Goal: Information Seeking & Learning: Learn about a topic

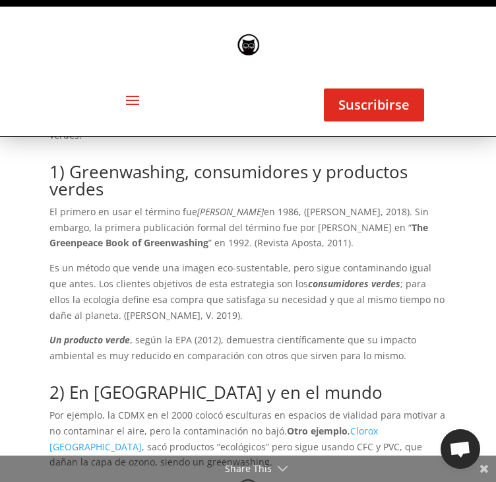
scroll to position [553, 0]
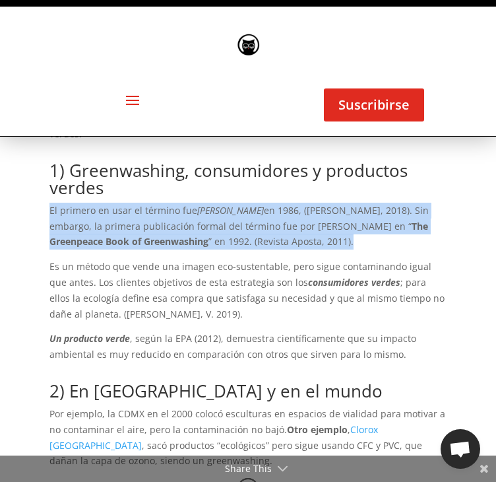
drag, startPoint x: 48, startPoint y: 170, endPoint x: 269, endPoint y: 207, distance: 224.3
copy p "El primero en usar el término fue [PERSON_NAME] en 1986, ([PERSON_NAME], 2018).…"
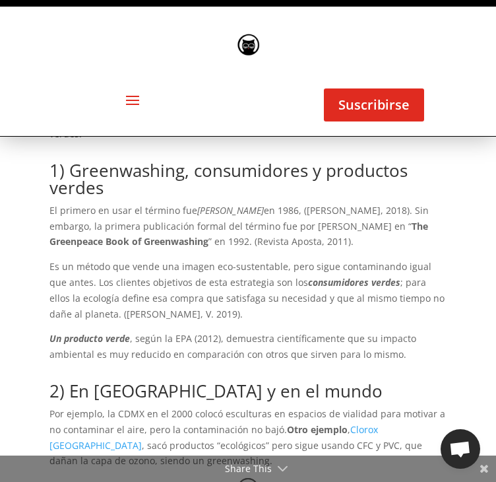
click at [260, 259] on p "Es un método que vende una imagen eco-sustentable, pero sigue contaminando igua…" at bounding box center [248, 295] width 397 height 72
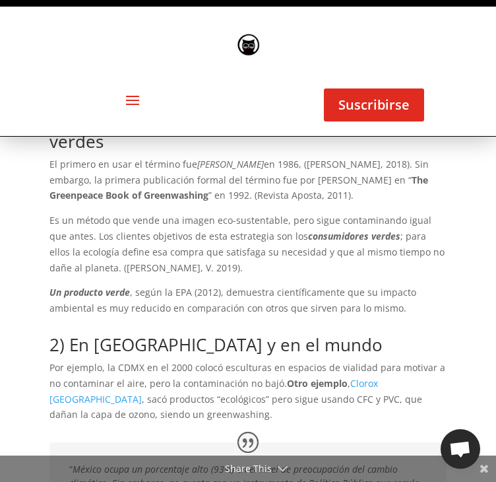
scroll to position [599, 0]
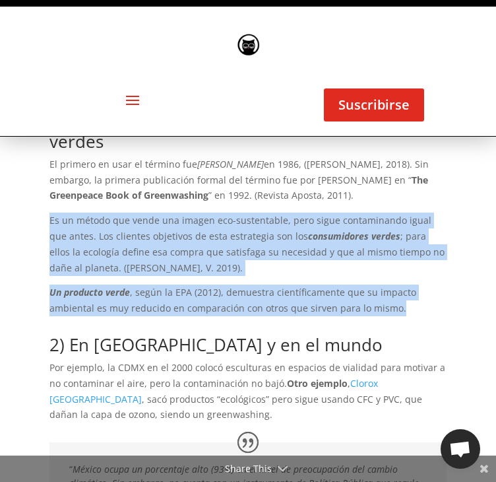
drag, startPoint x: 48, startPoint y: 182, endPoint x: 402, endPoint y: 270, distance: 364.7
copy div "Es un método que vende una imagen eco-sustentable, pero sigue contaminando igua…"
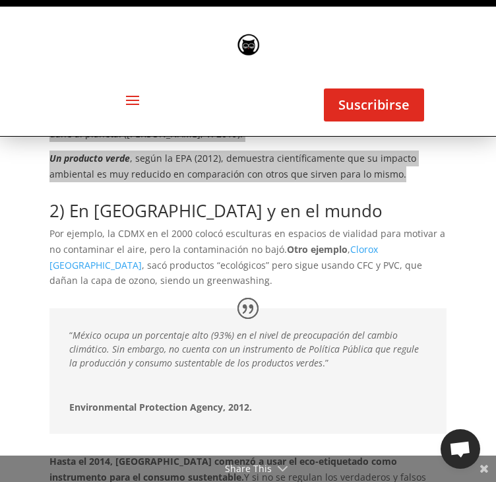
scroll to position [734, 0]
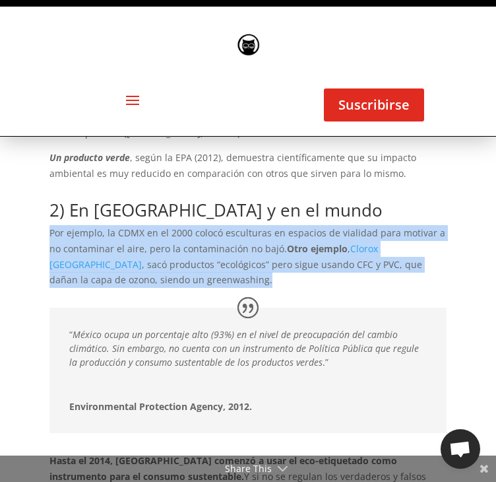
drag, startPoint x: 139, startPoint y: 248, endPoint x: 50, endPoint y: 202, distance: 100.1
click at [50, 225] on p "Por ejemplo, la CDMX en el 2000 colocó esculturas en espacios de vialidad para …" at bounding box center [248, 256] width 397 height 63
copy p "Por ejemplo, la CDMX en el 2000 colocó esculturas en espacios de vialidad para …"
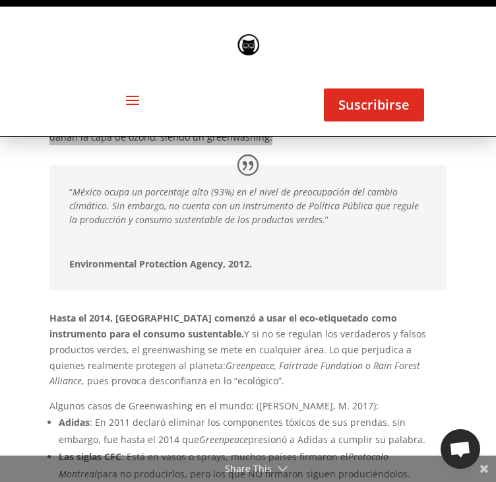
scroll to position [878, 0]
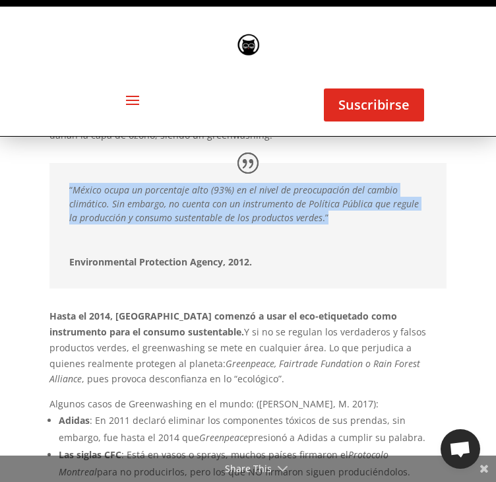
drag, startPoint x: 69, startPoint y: 152, endPoint x: 364, endPoint y: 180, distance: 297.0
click at [364, 183] on p "“ México ocupa un porcentaje alto (93%) en el nivel de preocupación del cambio …" at bounding box center [248, 208] width 358 height 51
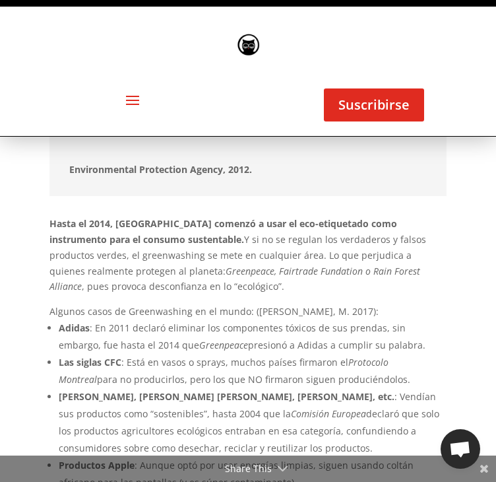
scroll to position [1014, 0]
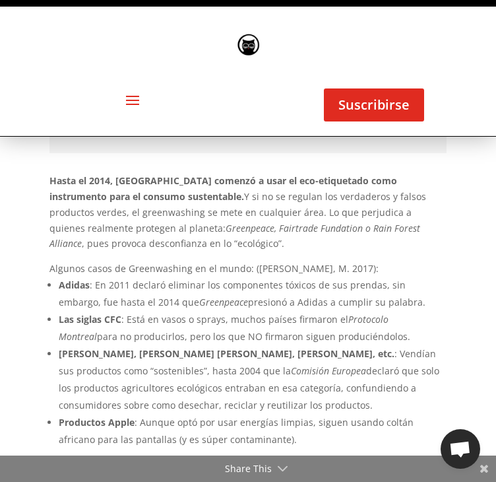
click at [144, 174] on strong "Hasta el 2014, [GEOGRAPHIC_DATA] comenzó a usar el eco-etiquetado como instrume…" at bounding box center [224, 188] width 348 height 28
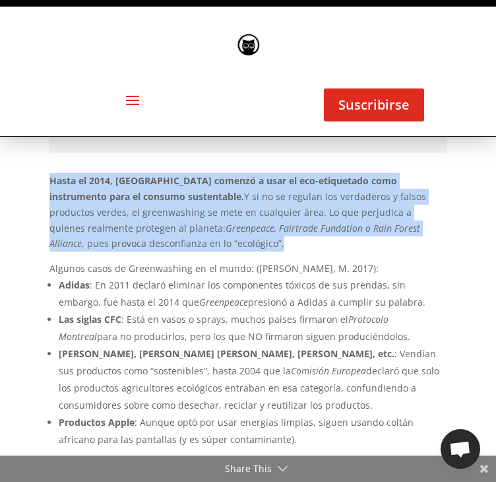
drag, startPoint x: 48, startPoint y: 141, endPoint x: 115, endPoint y: 202, distance: 91.1
copy p "Hasta el 2014, [GEOGRAPHIC_DATA] comenzó a usar el eco-etiquetado como instrume…"
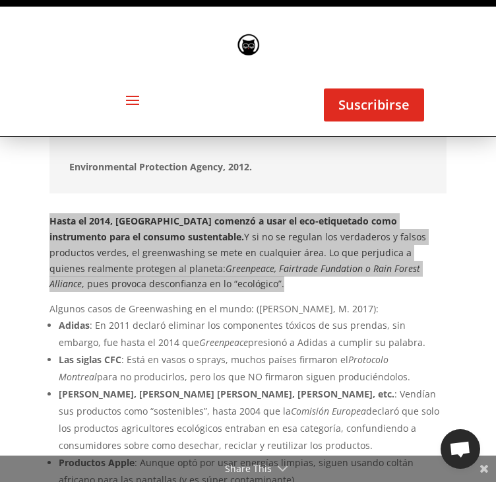
scroll to position [972, 0]
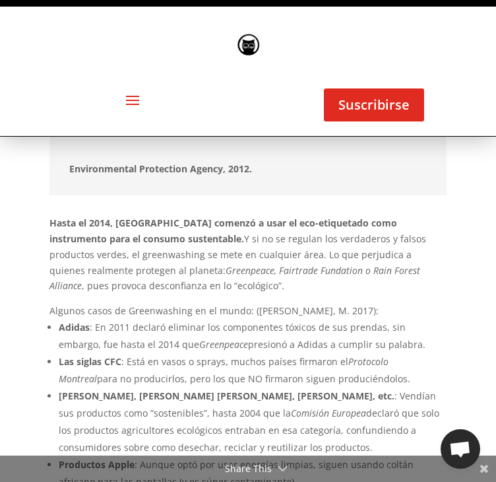
click at [92, 303] on p "Algunos casos de Greenwashing en el mundo: ([PERSON_NAME], M. 2017):" at bounding box center [248, 311] width 397 height 16
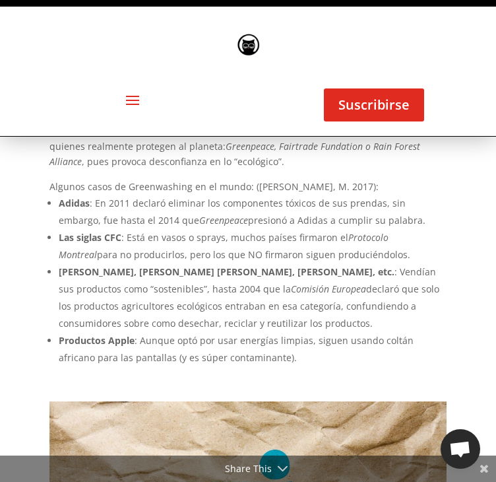
scroll to position [1096, 0]
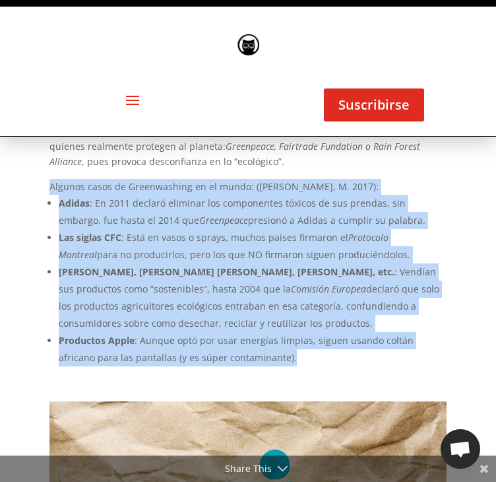
drag, startPoint x: 48, startPoint y: 150, endPoint x: 269, endPoint y: 336, distance: 288.6
copy div "Algunos casos de Greenwashing en el mundo: ([PERSON_NAME], M. 2017): Adidas : E…"
click at [228, 266] on li "Danone, [PERSON_NAME] [PERSON_NAME], Bicentury, etc. : Vendían sus productos co…" at bounding box center [253, 297] width 388 height 69
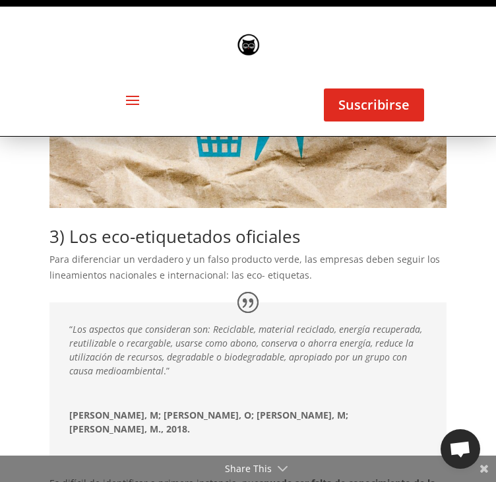
scroll to position [1546, 0]
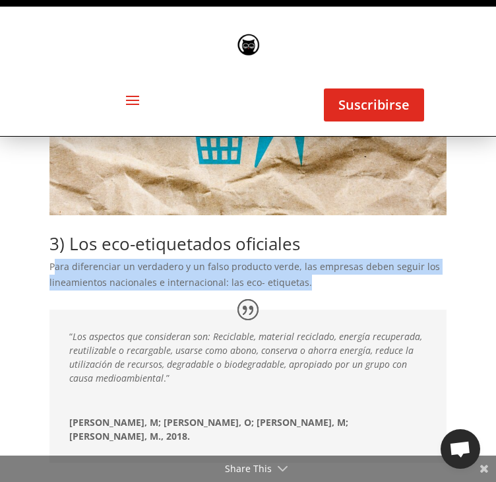
drag, startPoint x: 55, startPoint y: 230, endPoint x: 327, endPoint y: 249, distance: 272.6
click at [327, 259] on p "Para diferenciar un verdadero y un falso producto verde, las empresas deben seg…" at bounding box center [248, 275] width 397 height 32
drag, startPoint x: 327, startPoint y: 249, endPoint x: 46, endPoint y: 236, distance: 281.5
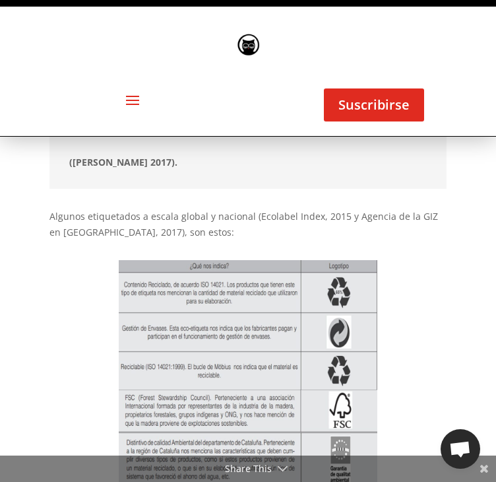
scroll to position [2019, 0]
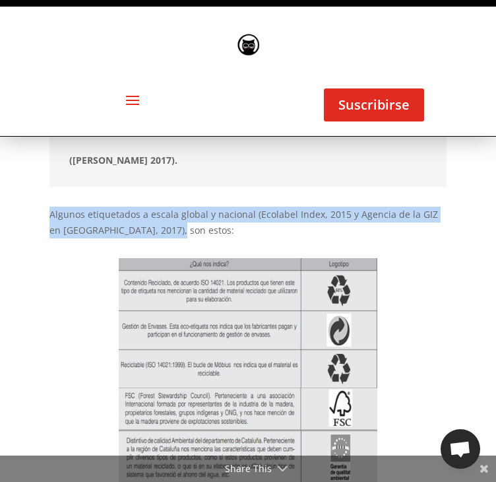
drag, startPoint x: 43, startPoint y: 178, endPoint x: 180, endPoint y: 191, distance: 137.3
click at [180, 191] on div "Greenwashing: Qué es, su presencia en México y las eco-etiquetas por [PERSON_NA…" at bounding box center [248, 428] width 496 height 4512
click at [180, 207] on p "Algunos etiquetados a escala global y nacional (Ecolabel Index, 2015 y Agencia …" at bounding box center [248, 223] width 397 height 32
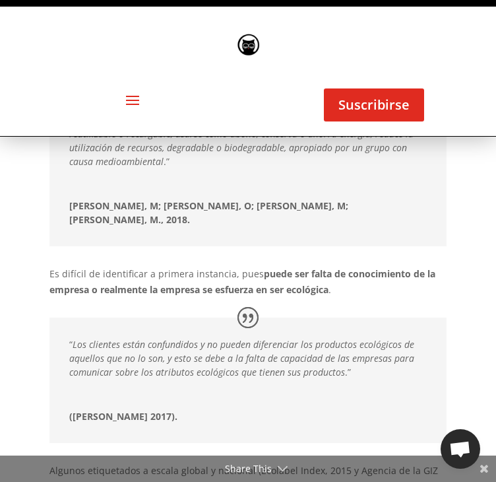
scroll to position [1731, 0]
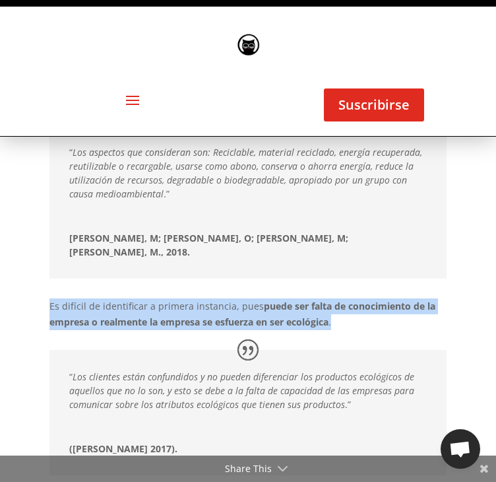
drag, startPoint x: 51, startPoint y: 275, endPoint x: 343, endPoint y: 281, distance: 292.5
click at [343, 298] on p "Es difícil de identificar a primera instancia, pues puede ser falta de conocimi…" at bounding box center [248, 314] width 397 height 32
copy p "Es difícil de identificar a primera instancia, pues puede ser falta de conocimi…"
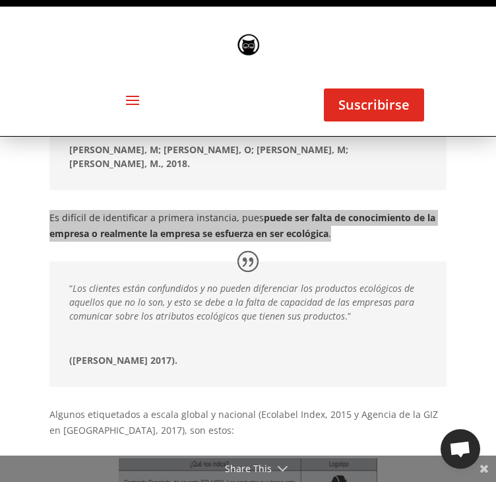
scroll to position [1819, 0]
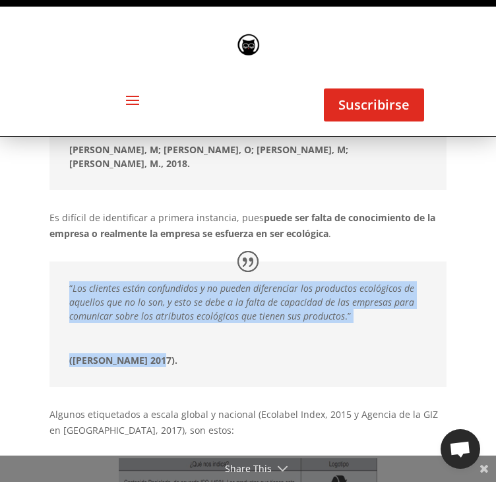
drag, startPoint x: 153, startPoint y: 328, endPoint x: 66, endPoint y: 256, distance: 113.0
click at [66, 261] on div "“ Los clientes están confundidos y no pueden diferenciar los productos ecológic…" at bounding box center [248, 323] width 397 height 125
copy div "“ Los clientes están confundidos y no pueden diferenciar los productos ecológic…"
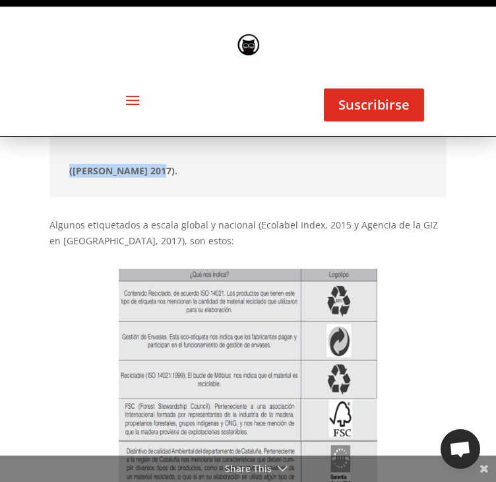
click at [251, 289] on img at bounding box center [248, 459] width 258 height 380
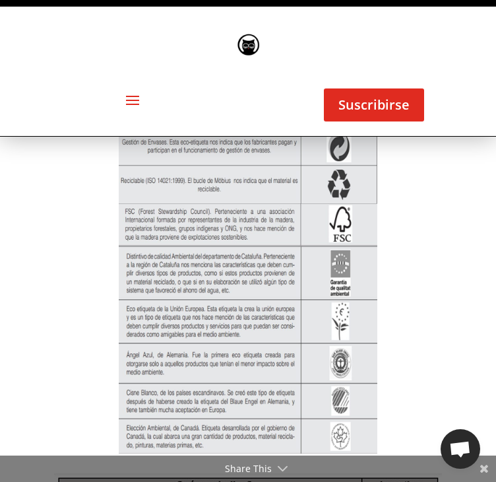
scroll to position [2159, 0]
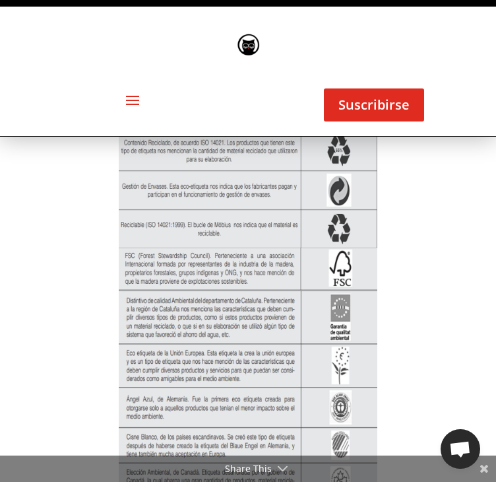
click at [459, 317] on div "Greenwashing: Qué es, su presencia en México y las eco-etiquetas por [PERSON_NA…" at bounding box center [248, 288] width 496 height 4512
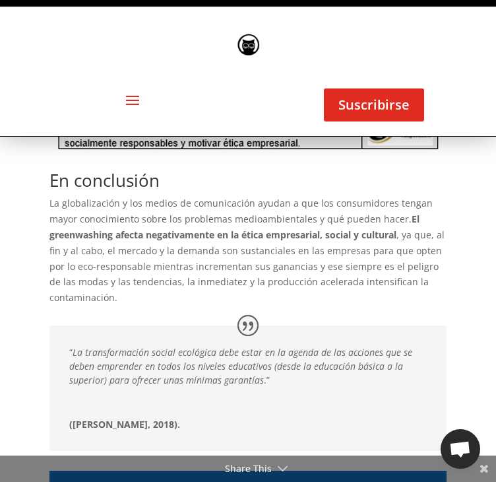
scroll to position [2999, 0]
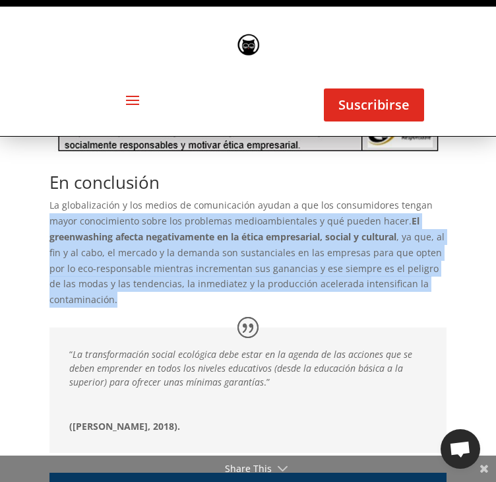
drag, startPoint x: 50, startPoint y: 178, endPoint x: 117, endPoint y: 259, distance: 105.6
click at [117, 259] on p "La globalización y los medios de comunicación ayudan a que los consumidores ten…" at bounding box center [248, 252] width 397 height 110
click at [124, 266] on p "La globalización y los medios de comunicación ayudan a que los consumidores ten…" at bounding box center [248, 252] width 397 height 110
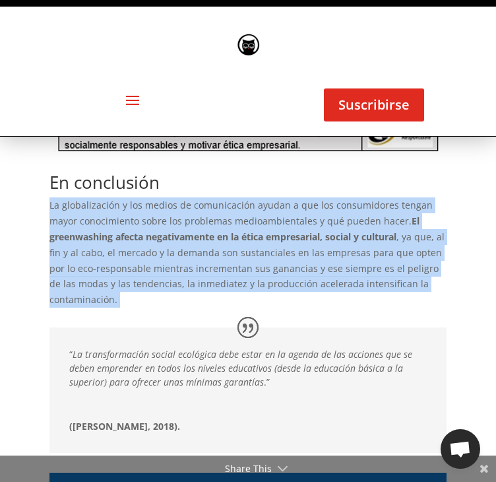
drag, startPoint x: 124, startPoint y: 266, endPoint x: 50, endPoint y: 172, distance: 119.4
click at [50, 197] on p "La globalización y los medios de comunicación ayudan a que los consumidores ten…" at bounding box center [248, 252] width 397 height 110
